Goal: Find specific page/section: Find specific page/section

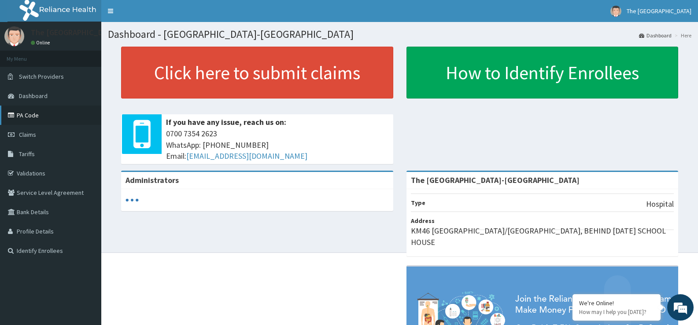
click at [28, 115] on link "PA Code" at bounding box center [50, 115] width 101 height 19
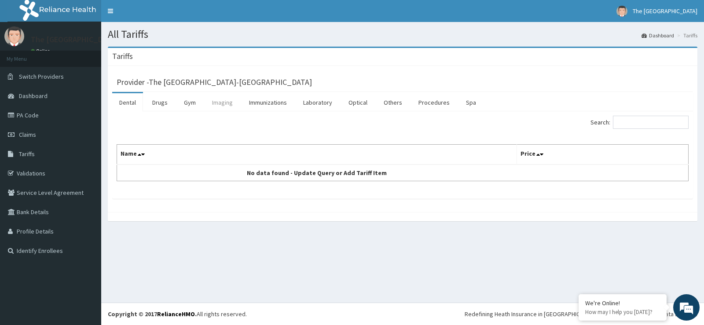
click at [218, 103] on link "Imaging" at bounding box center [222, 102] width 35 height 18
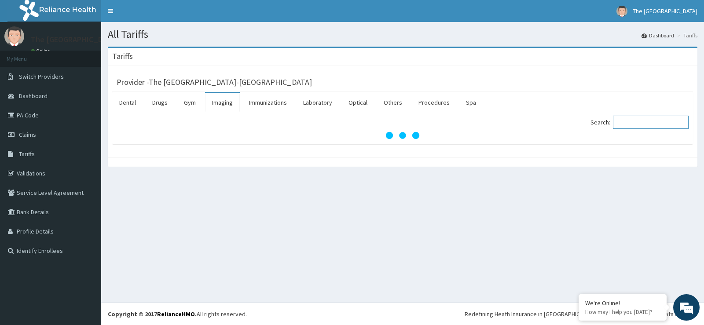
click at [641, 124] on input "Search:" at bounding box center [651, 122] width 76 height 13
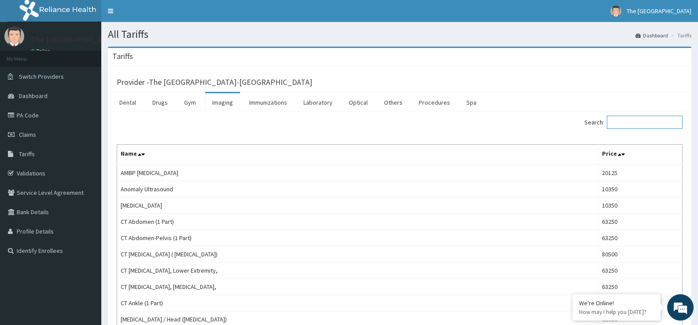
click at [639, 126] on input "Search:" at bounding box center [645, 122] width 76 height 13
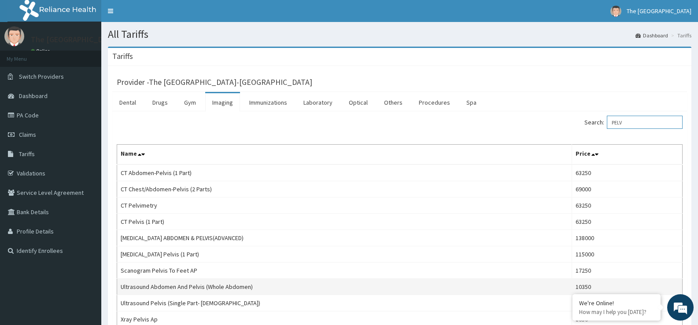
scroll to position [44, 0]
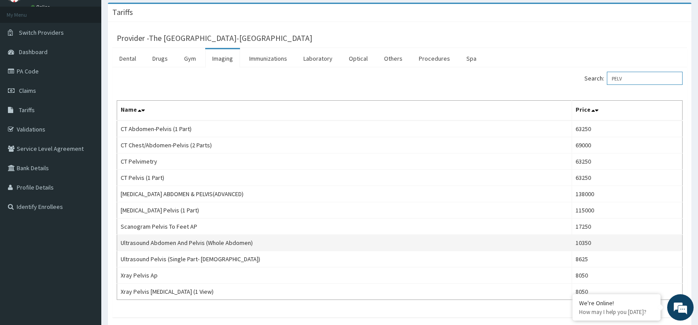
type input "PELV"
click at [202, 246] on td "Ultrasound Abdomen And Pelvis (Whole Abdomen)" at bounding box center [344, 243] width 455 height 16
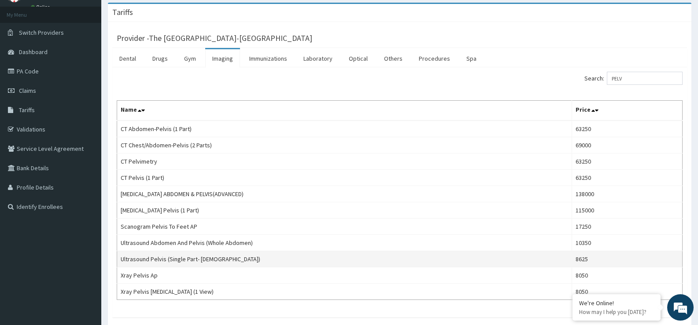
click at [208, 260] on td "Ultrasound Pelvis (Single Part- [DEMOGRAPHIC_DATA])" at bounding box center [344, 259] width 455 height 16
click at [213, 260] on td "Ultrasound Pelvis (Single Part- [DEMOGRAPHIC_DATA])" at bounding box center [344, 259] width 455 height 16
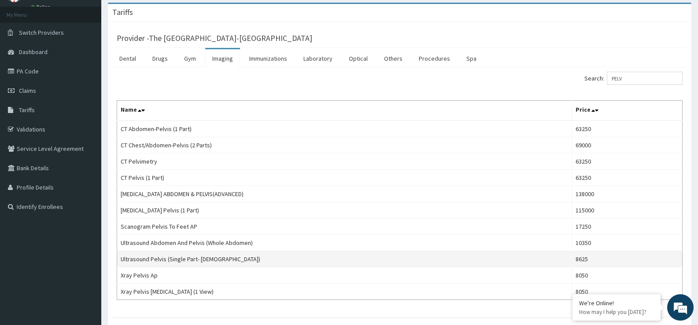
click at [249, 266] on td "Ultrasound Pelvis (Single Part- [DEMOGRAPHIC_DATA])" at bounding box center [344, 259] width 455 height 16
click at [206, 260] on td "Ultrasound Pelvis (Single Part- [DEMOGRAPHIC_DATA])" at bounding box center [344, 259] width 455 height 16
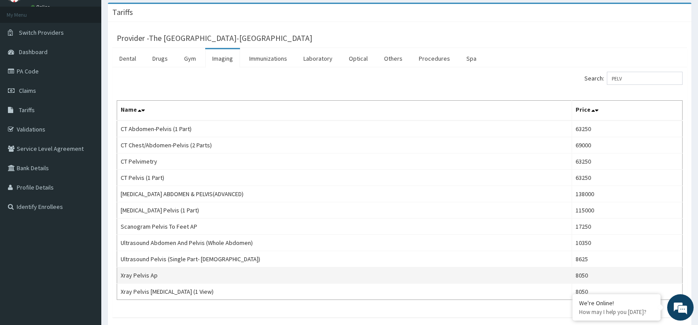
click at [320, 283] on td "Xray Pelvis Ap" at bounding box center [344, 276] width 455 height 16
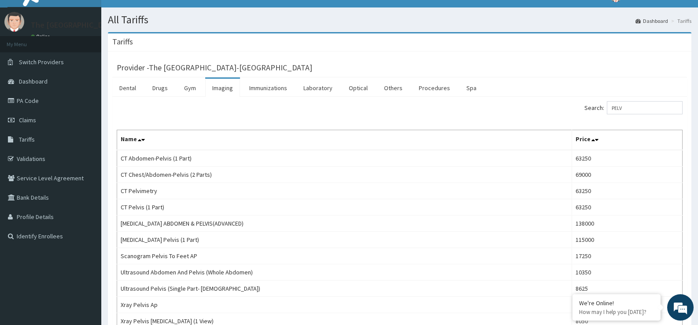
scroll to position [0, 0]
